Goal: Task Accomplishment & Management: Manage account settings

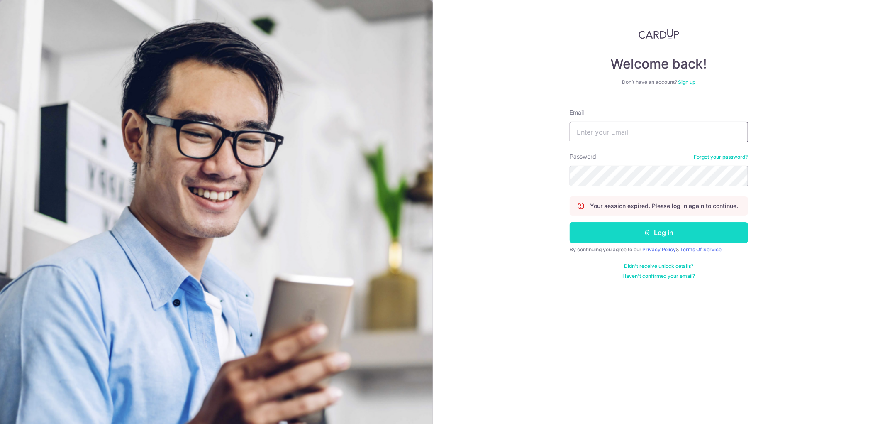
type input "[EMAIL_ADDRESS][DOMAIN_NAME]"
click at [695, 222] on button "Log in" at bounding box center [659, 232] width 178 height 21
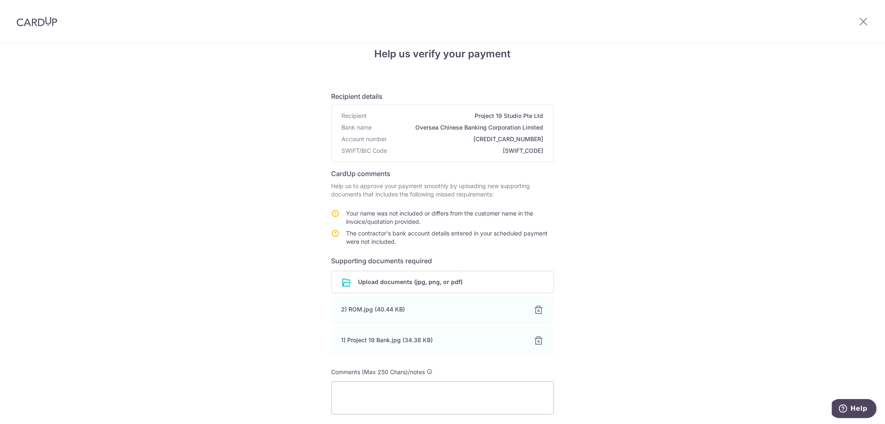
scroll to position [78, 0]
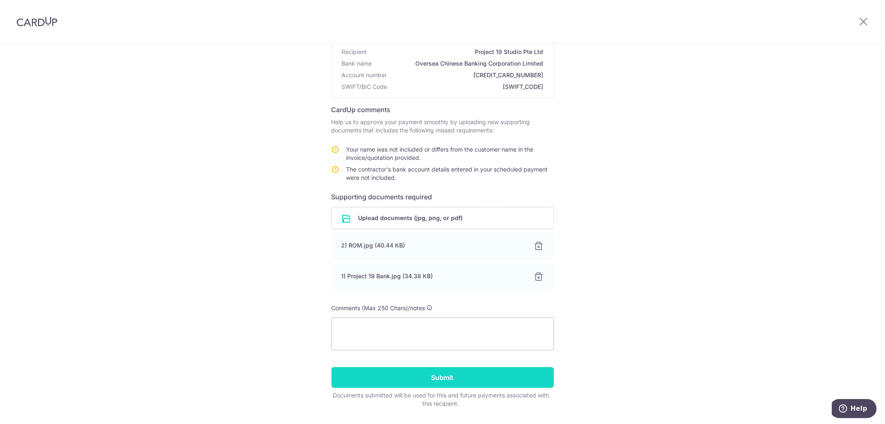
click at [412, 375] on input "Submit" at bounding box center [443, 377] width 222 height 21
